Goal: Task Accomplishment & Management: Manage account settings

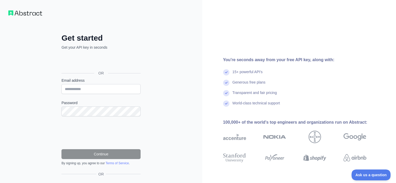
scroll to position [11, 0]
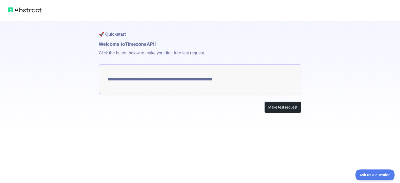
click at [260, 84] on textarea "**********" at bounding box center [200, 80] width 202 height 30
click at [282, 111] on button "Make test request" at bounding box center [282, 107] width 37 height 12
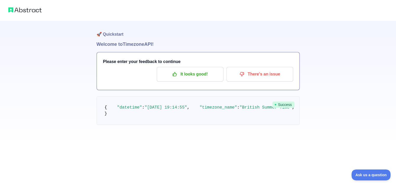
click at [354, 110] on span ""Europe/[GEOGRAPHIC_DATA]"" at bounding box center [386, 107] width 65 height 5
click at [148, 43] on h1 "Welcome to Timezone API!" at bounding box center [198, 44] width 203 height 7
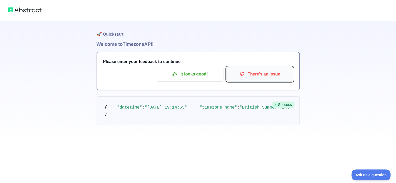
click at [262, 78] on p "There's an issue" at bounding box center [259, 74] width 59 height 9
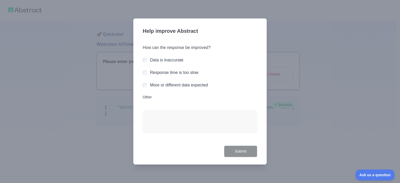
click at [147, 71] on div "Response time is too slow" at bounding box center [200, 72] width 114 height 6
click at [147, 82] on div "How can the response be improved? Data is inaccurate Response time is too slow …" at bounding box center [200, 91] width 114 height 107
click at [240, 150] on button "Submit" at bounding box center [240, 151] width 33 height 12
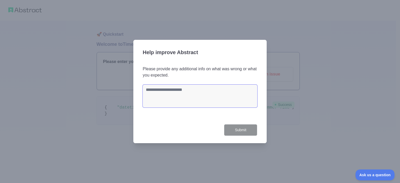
click at [166, 97] on textarea at bounding box center [200, 96] width 114 height 23
type textarea "*"
type textarea "*********"
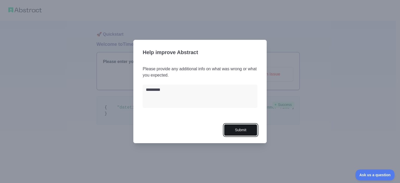
click at [243, 130] on button "Submit" at bounding box center [240, 130] width 33 height 12
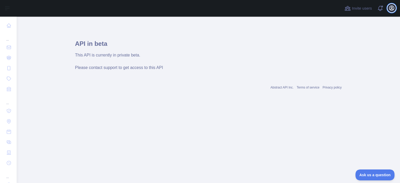
click at [393, 9] on icon "button" at bounding box center [391, 8] width 5 height 5
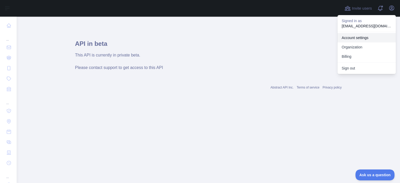
click at [368, 38] on link "Account settings" at bounding box center [366, 37] width 58 height 9
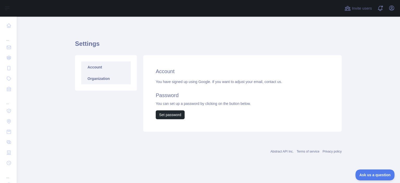
click at [105, 77] on link "Organization" at bounding box center [105, 78] width 49 height 11
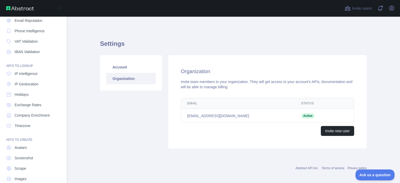
scroll to position [46, 0]
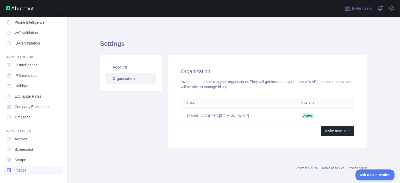
click at [24, 170] on span "Images" at bounding box center [21, 170] width 12 height 5
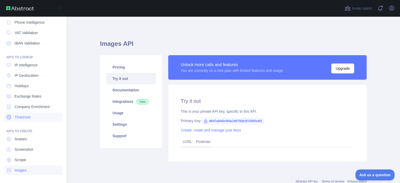
click at [22, 118] on span "Timezone" at bounding box center [23, 116] width 16 height 5
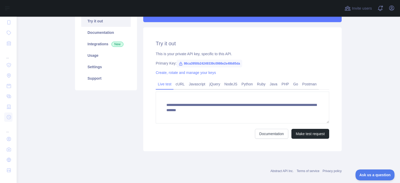
scroll to position [64, 0]
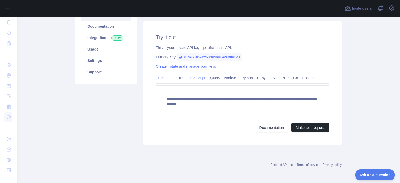
click at [193, 78] on link "Javascript" at bounding box center [197, 78] width 21 height 8
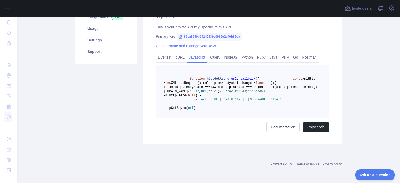
scroll to position [109, 0]
click at [227, 53] on link "NodeJS" at bounding box center [230, 57] width 17 height 8
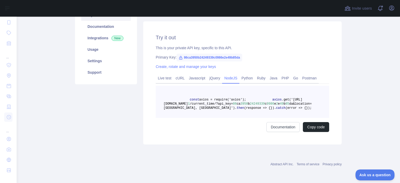
click at [266, 102] on span "da&location=[GEOGRAPHIC_DATA], [GEOGRAPHIC_DATA]')" at bounding box center [237, 106] width 148 height 8
click at [200, 65] on link "Create, rotate and manage your keys" at bounding box center [186, 67] width 60 height 4
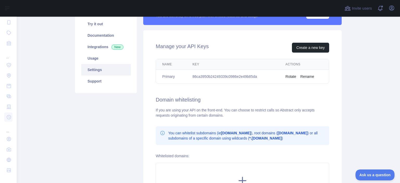
scroll to position [54, 0]
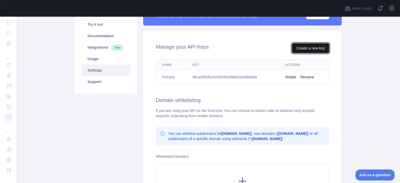
click at [305, 50] on button "Create a new key" at bounding box center [310, 48] width 37 height 10
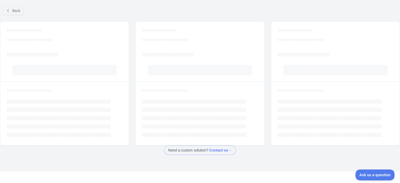
scroll to position [3, 0]
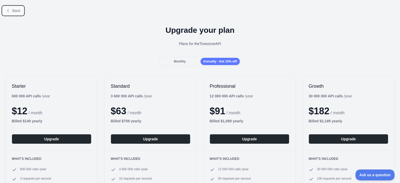
click at [14, 11] on span "Back" at bounding box center [16, 11] width 8 height 4
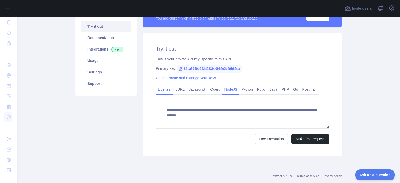
scroll to position [55, 0]
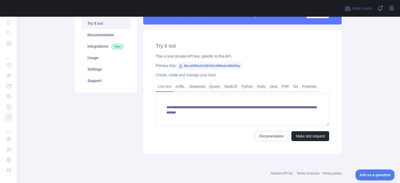
click at [216, 64] on span "86ca3950b24249339c0986e2e49b85da" at bounding box center [209, 66] width 66 height 8
click at [196, 66] on span "86ca3950b24249339c0986e2e49b85da" at bounding box center [209, 66] width 66 height 8
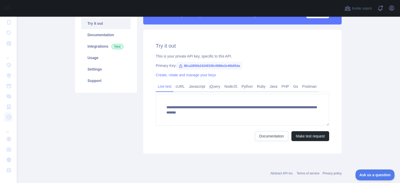
click at [199, 65] on span "86ca3950b24249339c0986e2e49b85da" at bounding box center [209, 66] width 66 height 8
copy span "86ca3950b24249339c0986e2e49b85da"
click at [275, 60] on div "**********" at bounding box center [242, 92] width 198 height 124
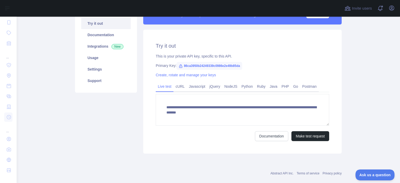
click at [166, 86] on link "Live test" at bounding box center [165, 86] width 18 height 8
click at [177, 87] on link "cURL" at bounding box center [179, 86] width 13 height 8
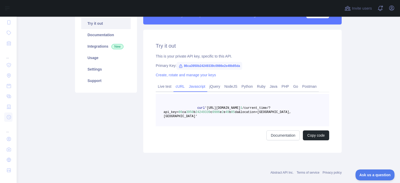
click at [193, 89] on link "Javascript" at bounding box center [197, 86] width 21 height 8
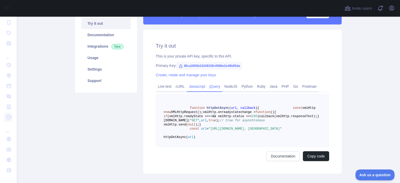
click at [210, 87] on link "jQuery" at bounding box center [214, 86] width 15 height 8
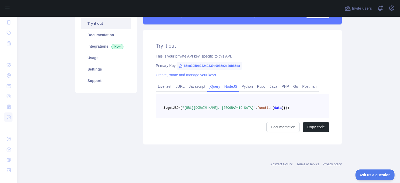
click at [225, 87] on link "NodeJS" at bounding box center [230, 86] width 17 height 8
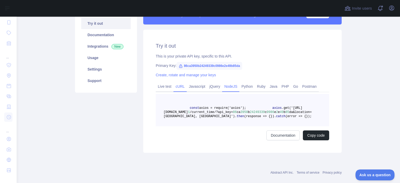
click at [175, 86] on link "cURL" at bounding box center [179, 86] width 13 height 8
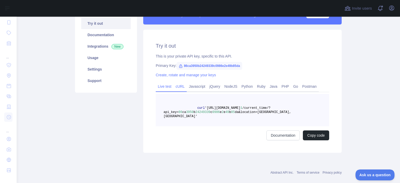
click at [165, 89] on link "Live test" at bounding box center [165, 86] width 18 height 8
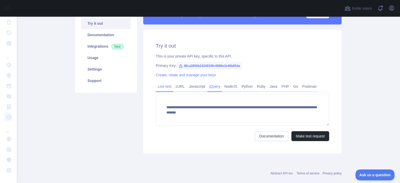
click at [211, 88] on link "jQuery" at bounding box center [214, 86] width 15 height 8
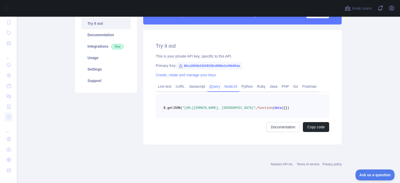
click at [232, 88] on link "NodeJS" at bounding box center [230, 86] width 17 height 8
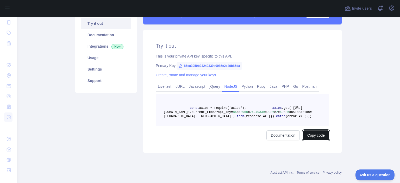
click at [311, 140] on button "Copy code" at bounding box center [316, 135] width 26 height 10
click at [212, 86] on link "jQuery" at bounding box center [214, 86] width 15 height 8
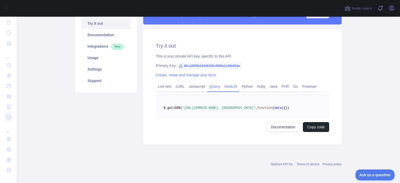
click at [226, 87] on link "NodeJS" at bounding box center [230, 86] width 17 height 8
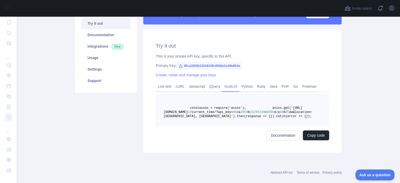
click at [240, 65] on div "Primary Key: 86ca3950b24249339c0986e2e49b85da" at bounding box center [242, 65] width 173 height 5
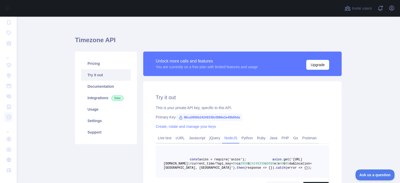
scroll to position [3, 0]
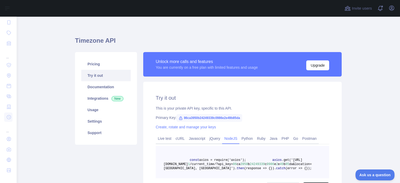
click at [96, 77] on link "Try it out" at bounding box center [105, 75] width 49 height 11
click at [95, 65] on link "Pricing" at bounding box center [105, 63] width 49 height 11
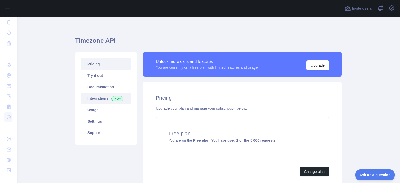
click at [96, 97] on link "Integrations New" at bounding box center [105, 98] width 49 height 11
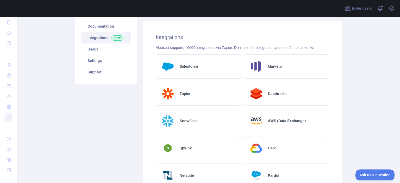
scroll to position [55, 0]
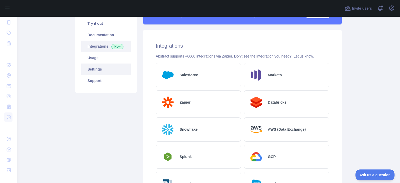
click at [95, 70] on link "Settings" at bounding box center [105, 68] width 49 height 11
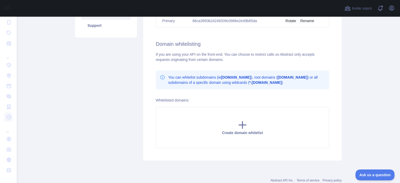
scroll to position [126, 0]
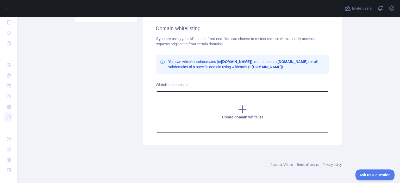
click at [248, 113] on div "Create domain whitelist" at bounding box center [242, 111] width 173 height 41
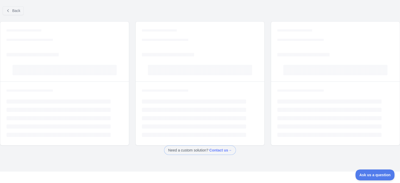
scroll to position [3, 0]
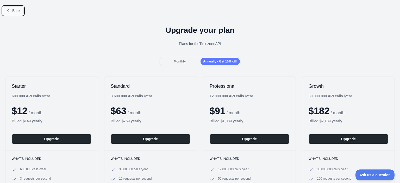
click at [15, 9] on span "Back" at bounding box center [16, 11] width 8 height 4
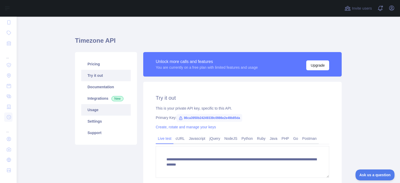
click at [97, 110] on link "Usage" at bounding box center [105, 109] width 49 height 11
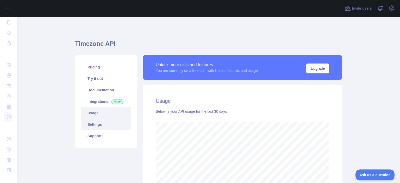
click at [94, 126] on link "Settings" at bounding box center [105, 124] width 49 height 11
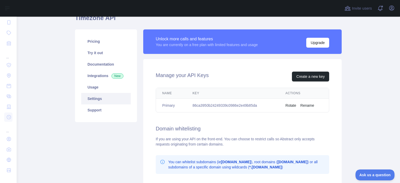
scroll to position [26, 0]
click at [223, 106] on td "86ca3950b24249339c0986e2e49b85da" at bounding box center [232, 105] width 93 height 14
click at [224, 106] on td "86ca3950b24249339c0986e2e49b85da" at bounding box center [232, 105] width 93 height 14
copy td "86ca3950b24249339c0986e2e49b85da"
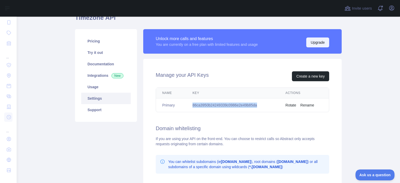
click at [317, 41] on button "Upgrade" at bounding box center [317, 42] width 23 height 10
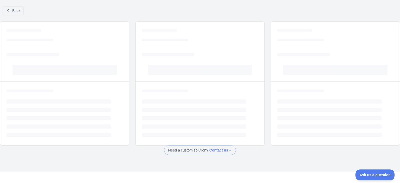
scroll to position [3, 0]
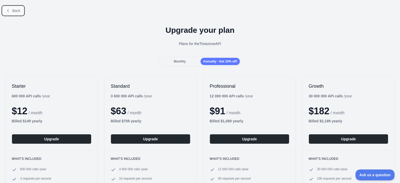
click at [13, 12] on span "Back" at bounding box center [16, 11] width 8 height 4
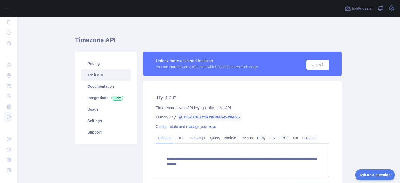
scroll to position [3, 0]
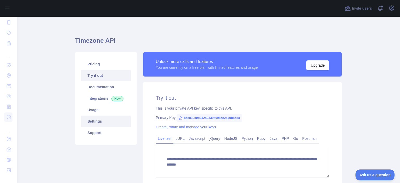
click at [96, 120] on link "Settings" at bounding box center [105, 121] width 49 height 11
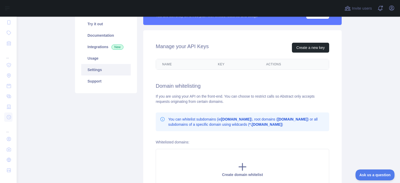
scroll to position [55, 0]
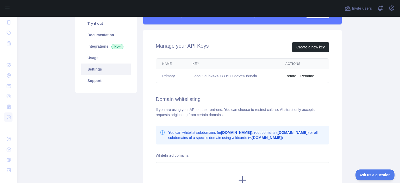
click at [240, 75] on td "86ca3950b24249339c0986e2e49b85da" at bounding box center [232, 76] width 93 height 14
click at [233, 74] on td "86ca3950b24249339c0986e2e49b85da" at bounding box center [232, 76] width 93 height 14
click at [228, 84] on div "Name Key Actions Primary 86ca3950b24249339c0986e2e49b85da Rotate Rename" at bounding box center [242, 70] width 190 height 29
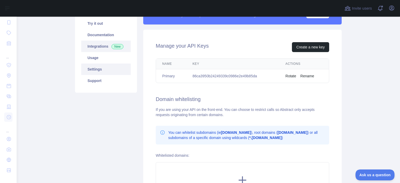
click at [99, 45] on link "Integrations New" at bounding box center [105, 46] width 49 height 11
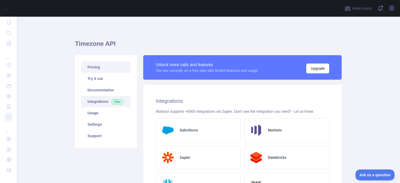
click at [93, 65] on link "Pricing" at bounding box center [105, 66] width 49 height 11
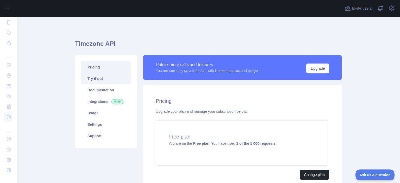
click at [88, 79] on link "Try it out" at bounding box center [105, 78] width 49 height 11
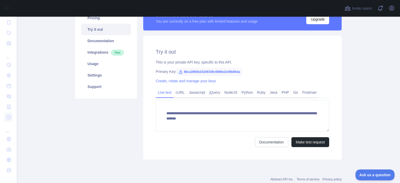
scroll to position [52, 0]
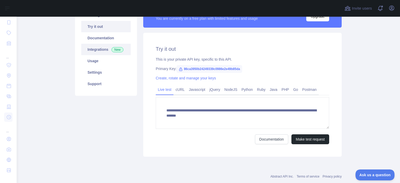
click at [96, 48] on link "Integrations New" at bounding box center [105, 49] width 49 height 11
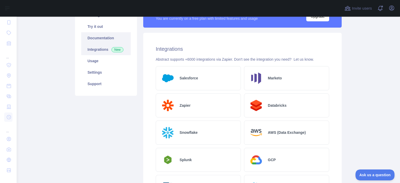
click at [95, 40] on link "Documentation" at bounding box center [105, 37] width 49 height 11
click at [94, 71] on link "Settings" at bounding box center [105, 72] width 49 height 11
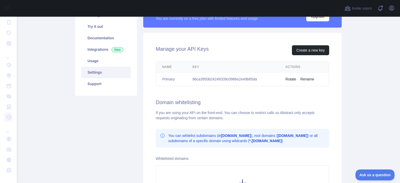
click at [234, 80] on td "86ca3950b24249339c0986e2e49b85da" at bounding box center [232, 79] width 93 height 14
copy td "86ca3950b24249339c0986e2e49b85da"
